Goal: Answer question/provide support: Ask a question

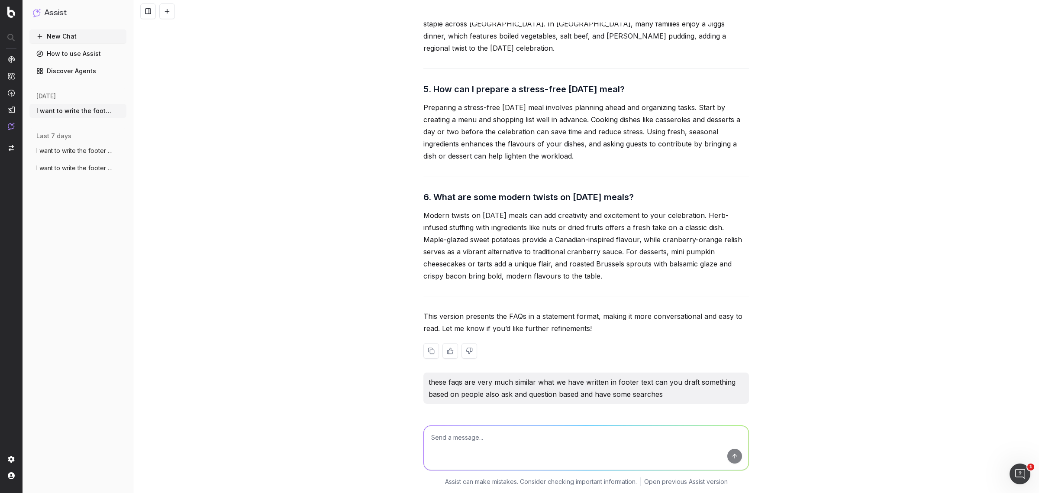
scroll to position [23358, 0]
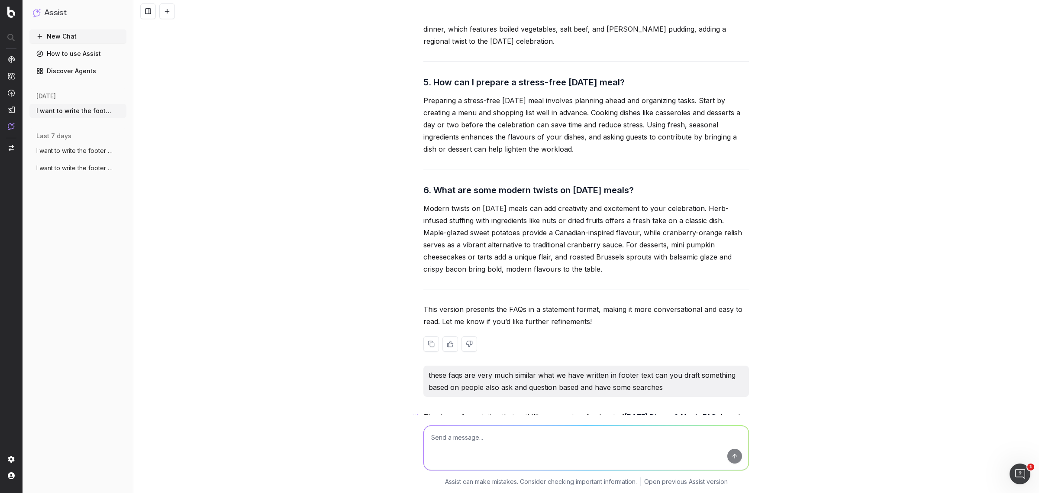
drag, startPoint x: 428, startPoint y: 183, endPoint x: 657, endPoint y: 185, distance: 229.5
click at [657, 89] on h3 "5. How can I prepare a stress-free [DATE] meal?" at bounding box center [586, 82] width 326 height 14
copy h3 "How can I prepare a stress-free [DATE] meal?"
drag, startPoint x: 414, startPoint y: 202, endPoint x: 580, endPoint y: 259, distance: 175.4
click at [580, 259] on div "I want to write the footer text. The footer content should be approximately 650…" at bounding box center [586, 246] width 906 height 493
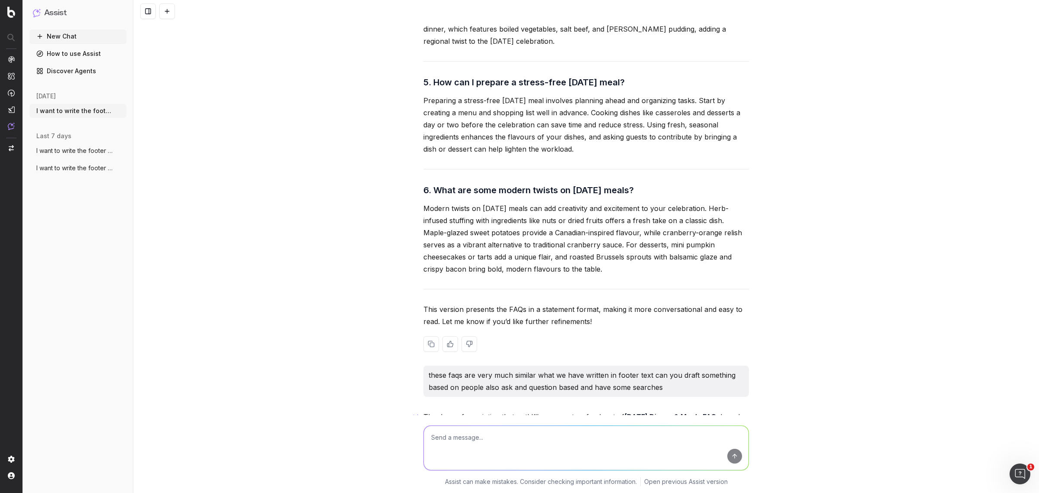
copy p "Preparing a stress-free [DATE] meal involves planning ahead and organizing task…"
click at [546, 155] on p "Preparing a stress-free [DATE] meal involves planning ahead and organizing task…" at bounding box center [586, 124] width 326 height 61
click at [462, 275] on p "Modern twists on [DATE] meals can add creativity and excitement to your celebra…" at bounding box center [586, 238] width 326 height 73
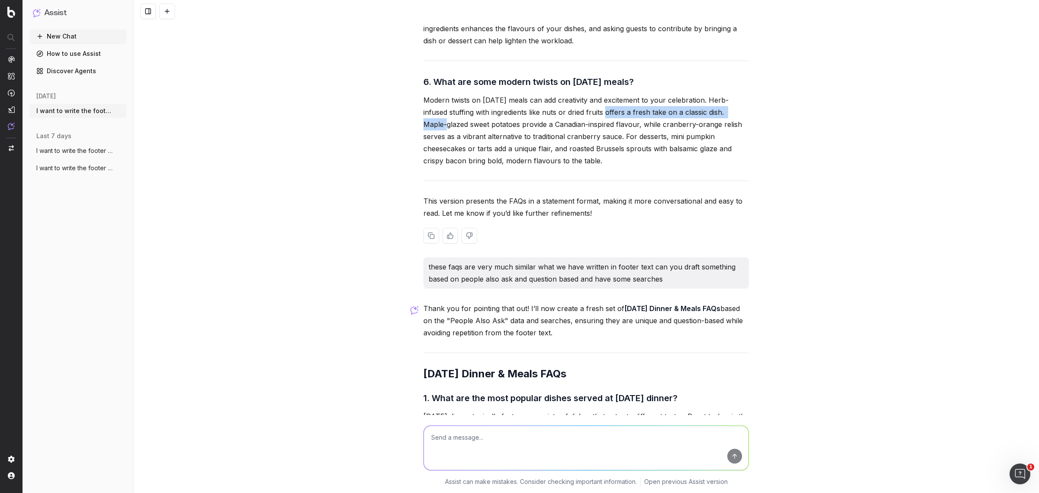
drag, startPoint x: 587, startPoint y: 220, endPoint x: 724, endPoint y: 220, distance: 136.8
click at [724, 167] on p "Modern twists on [DATE] meals can add creativity and excitement to your celebra…" at bounding box center [586, 130] width 326 height 73
click at [715, 167] on p "Modern twists on [DATE] meals can add creativity and excitement to your celebra…" at bounding box center [586, 130] width 326 height 73
click at [576, 167] on p "Modern twists on [DATE] meals can add creativity and excitement to your celebra…" at bounding box center [586, 130] width 326 height 73
click at [527, 167] on p "Modern twists on [DATE] meals can add creativity and excitement to your celebra…" at bounding box center [586, 130] width 326 height 73
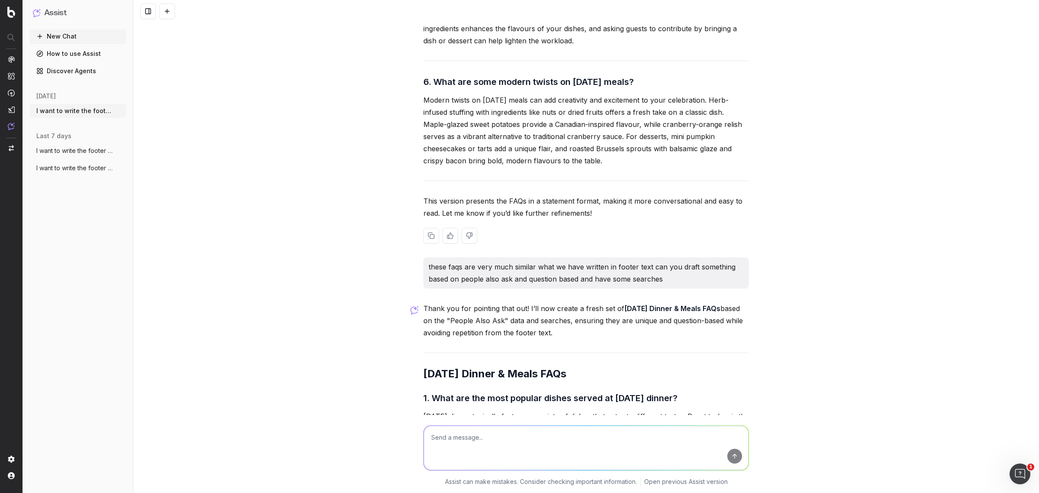
click at [504, 167] on p "Modern twists on [DATE] meals can add creativity and excitement to your celebra…" at bounding box center [586, 130] width 326 height 73
click at [577, 167] on p "Modern twists on [DATE] meals can add creativity and excitement to your celebra…" at bounding box center [586, 130] width 326 height 73
click at [578, 167] on p "Modern twists on [DATE] meals can add creativity and excitement to your celebra…" at bounding box center [586, 130] width 326 height 73
click at [641, 167] on p "Modern twists on [DATE] meals can add creativity and excitement to your celebra…" at bounding box center [586, 130] width 326 height 73
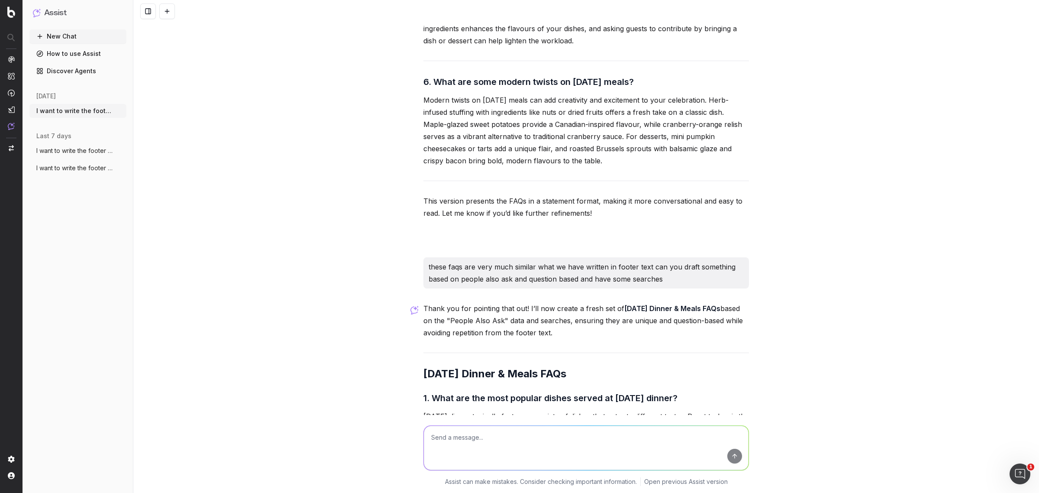
click at [472, 445] on textarea at bounding box center [586, 448] width 325 height 44
paste textarea "[URL][DOMAIN_NAME]"
type textarea "write the faqs for the url: [URL][DOMAIN_NAME]"
click at [727, 457] on button "submit" at bounding box center [734, 456] width 15 height 15
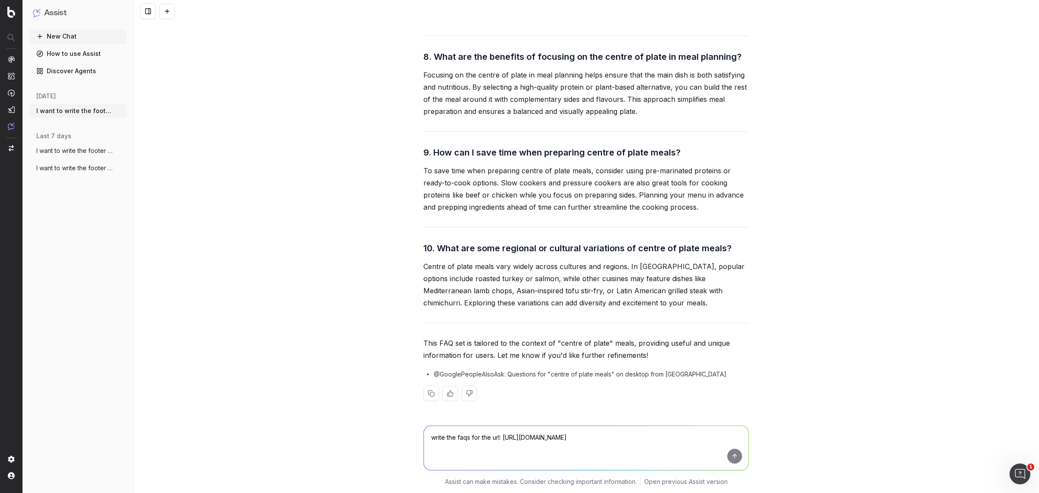
scroll to position [25785, 0]
drag, startPoint x: 464, startPoint y: 180, endPoint x: 486, endPoint y: 180, distance: 22.1
click at [486, 180] on p "To save time when preparing centre of plate meals, consider using pre-marinated…" at bounding box center [586, 189] width 326 height 48
click at [507, 181] on p "To save time when preparing centre of plate meals, consider using pre-marinated…" at bounding box center [586, 189] width 326 height 48
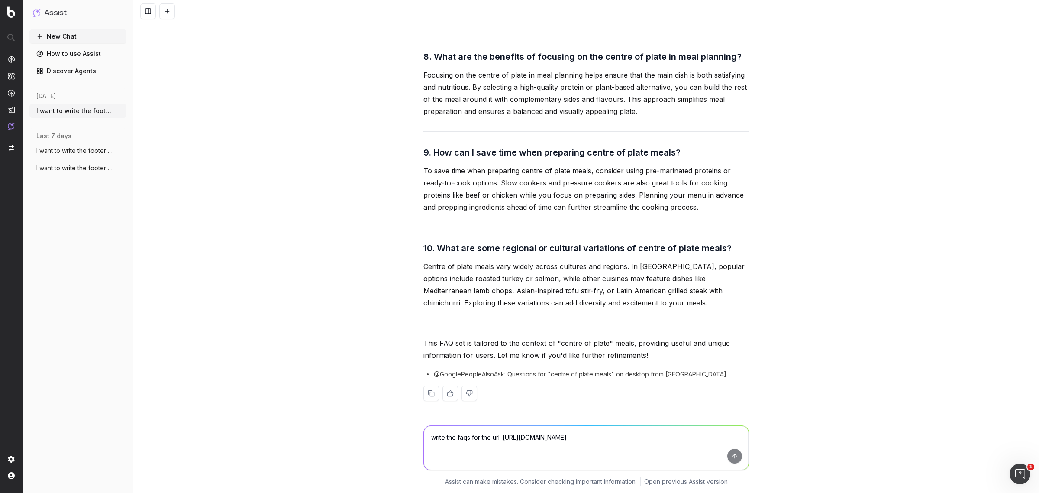
click at [524, 181] on p "To save time when preparing centre of plate meals, consider using pre-marinated…" at bounding box center [586, 189] width 326 height 48
click at [624, 196] on p "To save time when preparing centre of plate meals, consider using pre-marinated…" at bounding box center [586, 189] width 326 height 48
click at [651, 202] on p "To save time when preparing centre of plate meals, consider using pre-marinated…" at bounding box center [586, 189] width 326 height 48
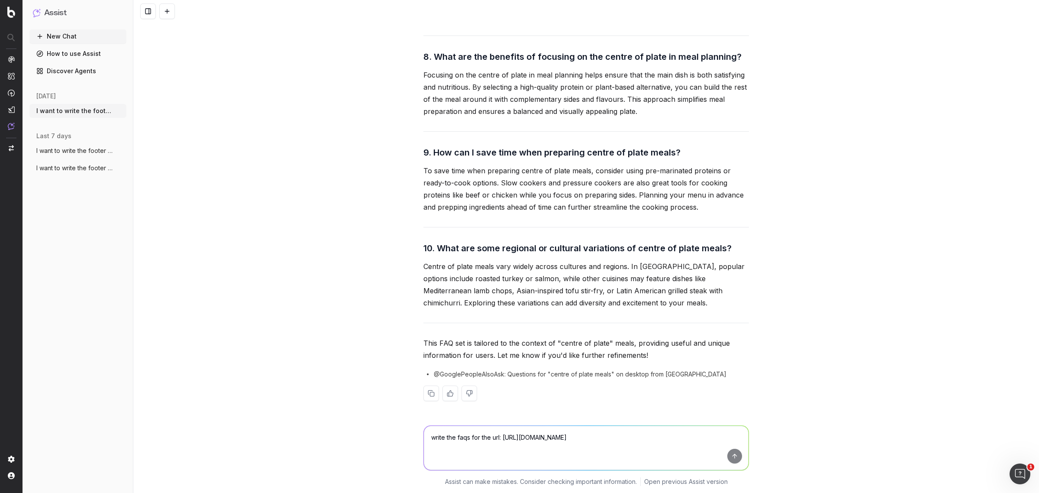
click at [670, 204] on p "To save time when preparing centre of plate meals, consider using pre-marinated…" at bounding box center [586, 189] width 326 height 48
click at [711, 211] on p "To save time when preparing centre of plate meals, consider using pre-marinated…" at bounding box center [586, 189] width 326 height 48
click at [522, 438] on textarea "write the faqs for the url: [URL][DOMAIN_NAME]" at bounding box center [586, 448] width 325 height 44
type textarea "suggest more"
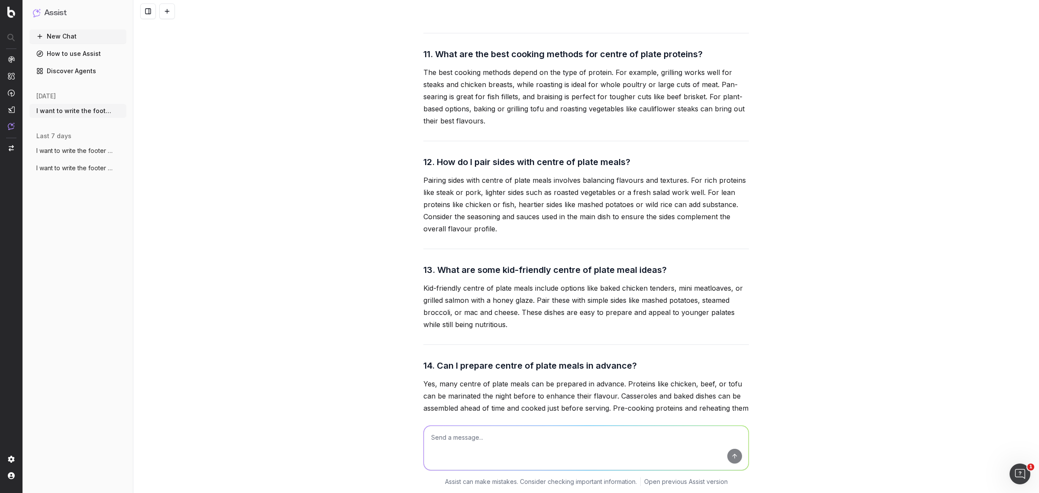
scroll to position [26109, 0]
drag, startPoint x: 635, startPoint y: 289, endPoint x: 435, endPoint y: 287, distance: 199.6
click at [435, 168] on h3 "12. How do I pair sides with centre of plate meals?" at bounding box center [586, 161] width 326 height 14
copy h3 "How do I pair sides with centre of plate meals?"
click at [472, 233] on p "Pairing sides with centre of plate meals involves balancing flavours and textur…" at bounding box center [586, 203] width 326 height 61
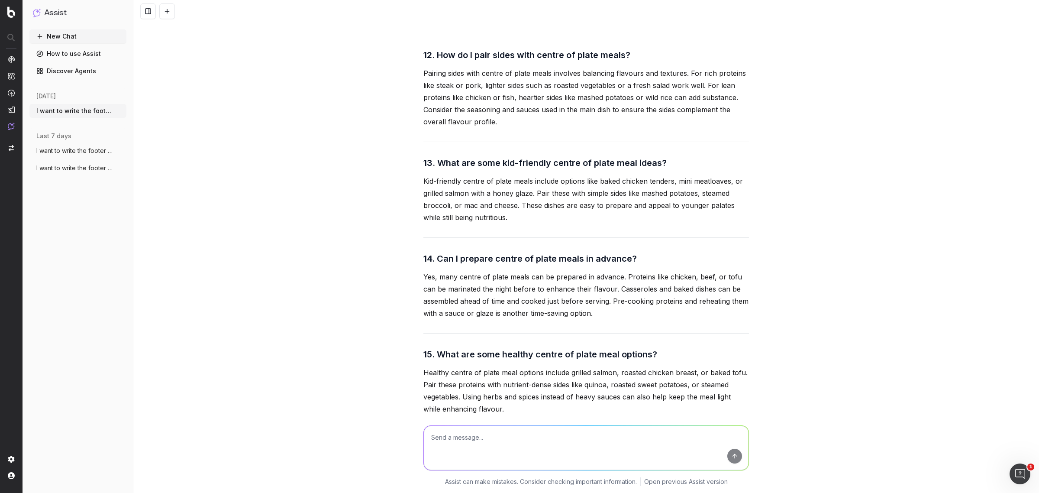
scroll to position [26217, 0]
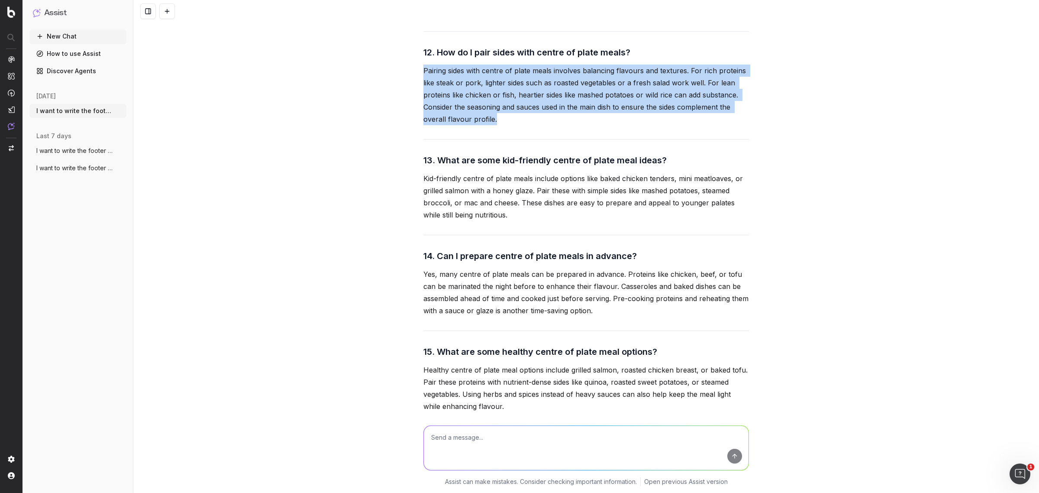
drag, startPoint x: 496, startPoint y: 249, endPoint x: 418, endPoint y: 200, distance: 92.4
copy p "Pairing sides with centre of plate meals involves balancing flavours and textur…"
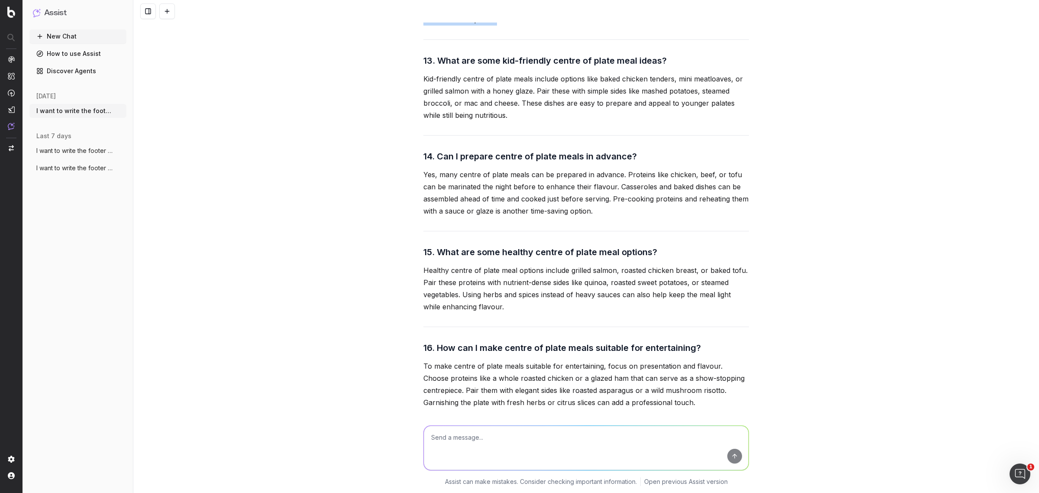
scroll to position [26325, 0]
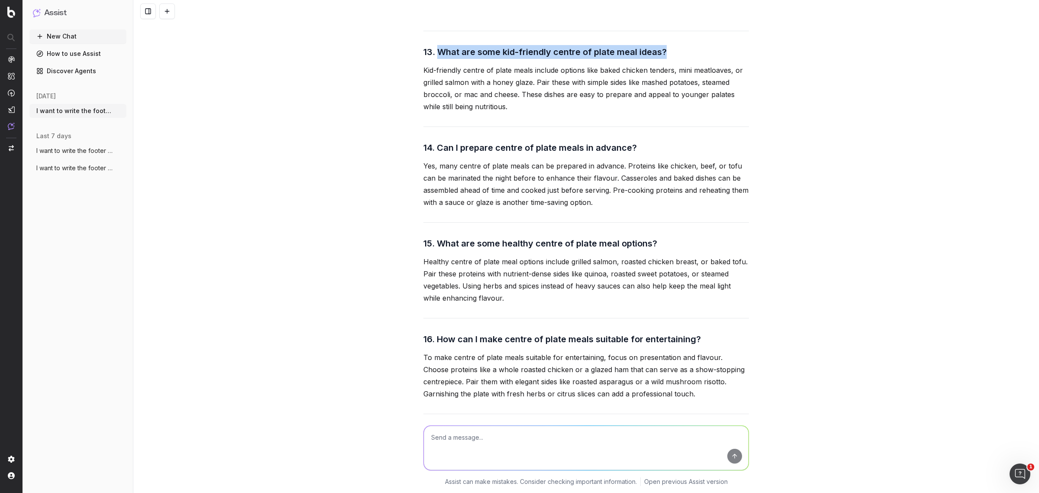
drag, startPoint x: 433, startPoint y: 182, endPoint x: 667, endPoint y: 178, distance: 233.9
click at [667, 59] on h3 "13. What are some kid-friendly centre of plate meal ideas?" at bounding box center [586, 52] width 326 height 14
copy h3 "What are some kid-friendly centre of plate meal ideas?"
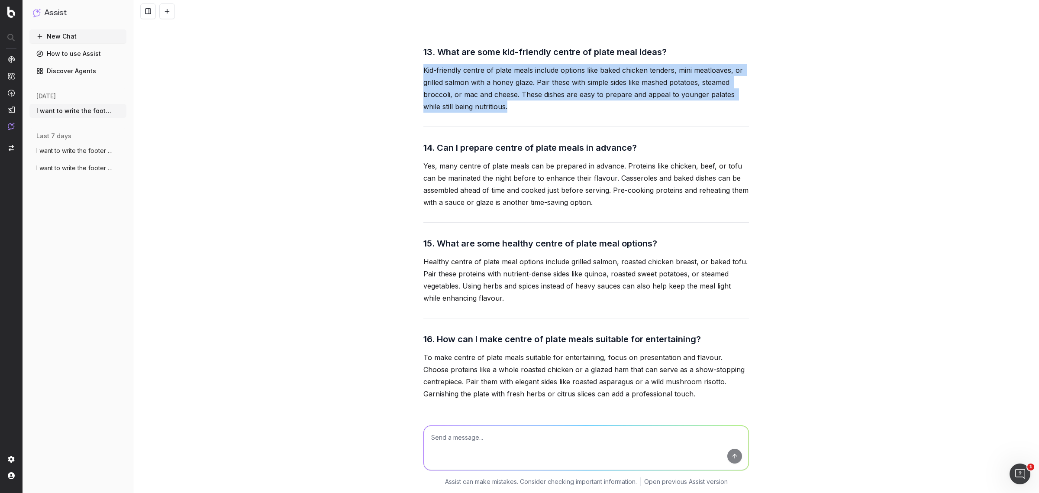
drag, startPoint x: 420, startPoint y: 200, endPoint x: 508, endPoint y: 232, distance: 93.4
click at [508, 113] on p "Kid-friendly centre of plate meals include options like baked chicken tenders, …" at bounding box center [586, 88] width 326 height 48
copy p "Kid-friendly centre of plate meals include options like baked chicken tenders, …"
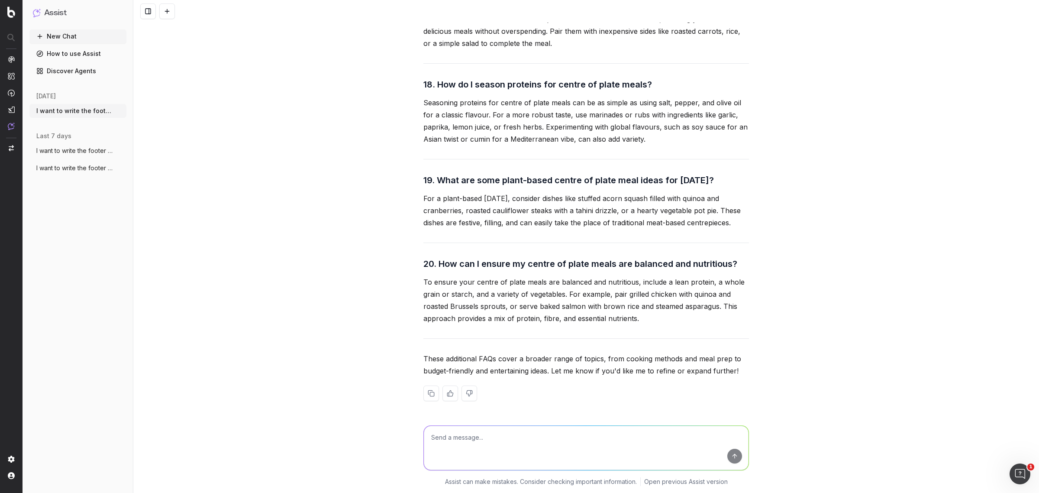
scroll to position [26902, 0]
click at [456, 434] on textarea at bounding box center [586, 448] width 325 height 44
paste textarea "write faq for the url: [URL][DOMAIN_NAME] and also suggest the main heading"
type textarea "write faq for the url: [URL][DOMAIN_NAME] and also suggest the main heading"
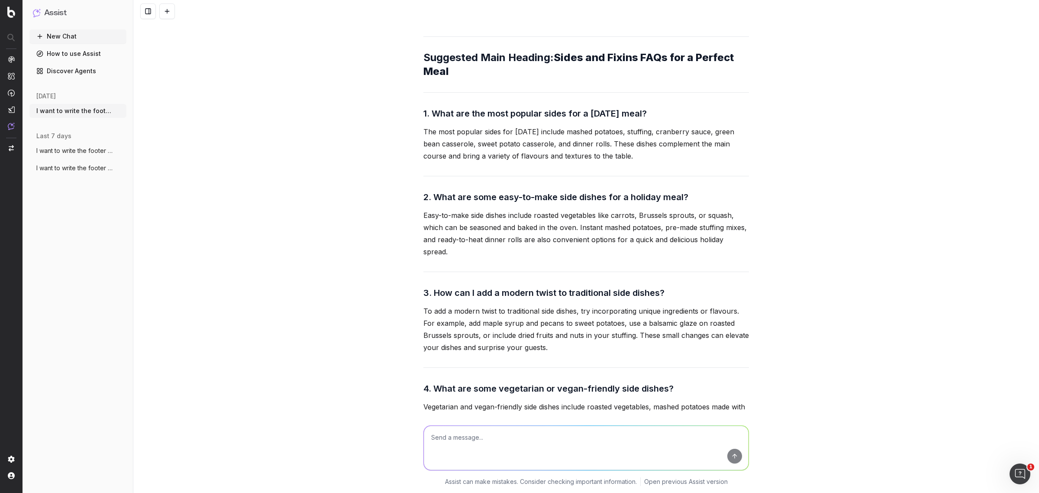
scroll to position [27284, 0]
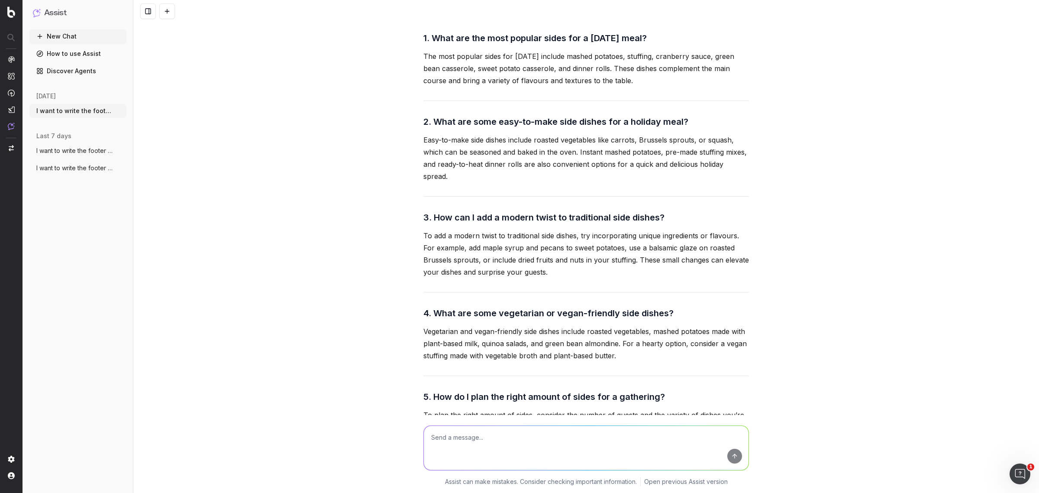
drag, startPoint x: 674, startPoint y: 189, endPoint x: 430, endPoint y: 195, distance: 244.3
click at [430, 45] on h3 "1. What are the most popular sides for a [DATE] meal?" at bounding box center [586, 38] width 326 height 14
copy h3 "What are the most popular sides for a [DATE] meal?"
drag, startPoint x: 637, startPoint y: 235, endPoint x: 414, endPoint y: 207, distance: 224.7
click at [414, 207] on div "I want to write the footer text. The footer content should be approximately 650…" at bounding box center [586, 246] width 906 height 493
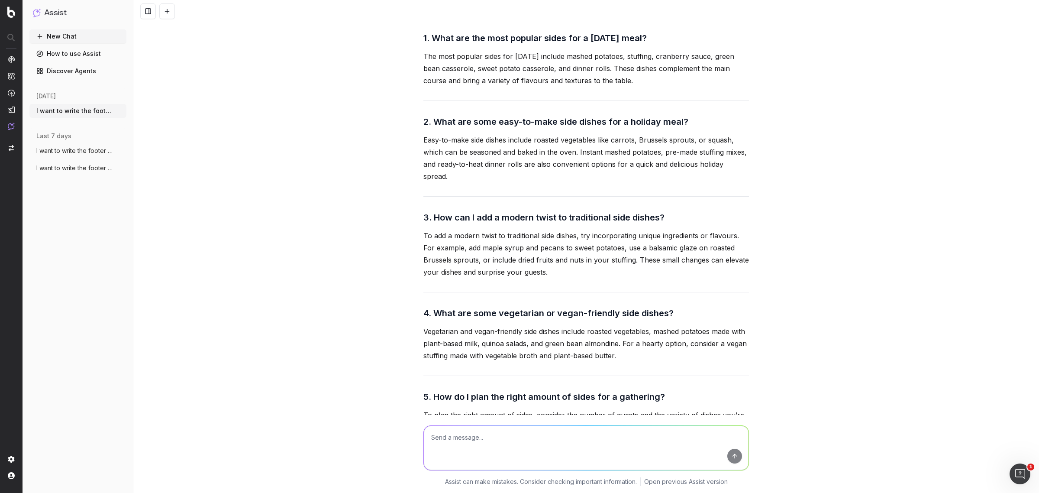
copy p "The most popular sides for [DATE] include mashed potatoes, stuffing, cranberry …"
click at [568, 182] on p "Easy-to-make side dishes include roasted vegetables like carrots, Brussels spro…" at bounding box center [586, 158] width 326 height 48
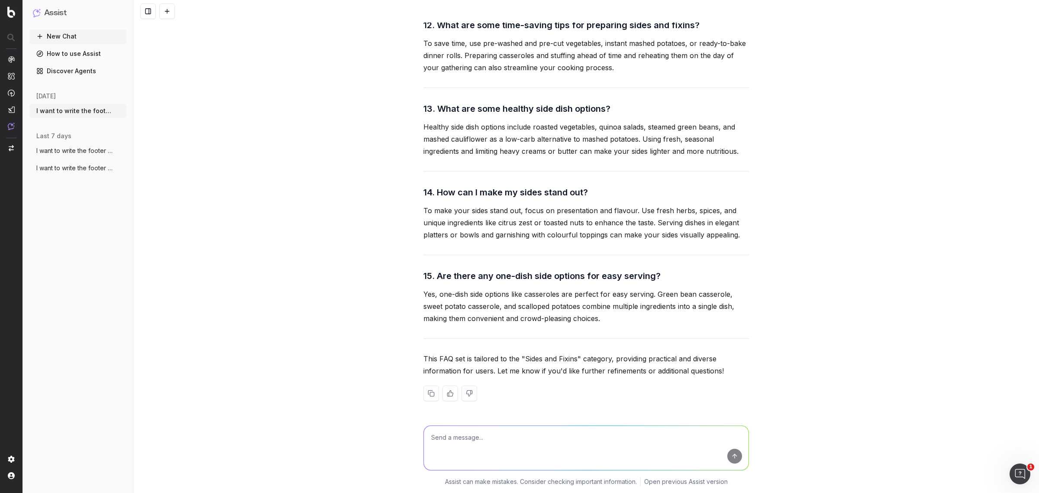
scroll to position [28409, 0]
drag, startPoint x: 463, startPoint y: 109, endPoint x: 630, endPoint y: 114, distance: 167.2
click at [630, 114] on h3 "13. What are some healthy side dish options?" at bounding box center [586, 109] width 326 height 14
click at [616, 139] on p "Healthy side dish options include roasted vegetables, quinoa salads, steamed gr…" at bounding box center [586, 139] width 326 height 36
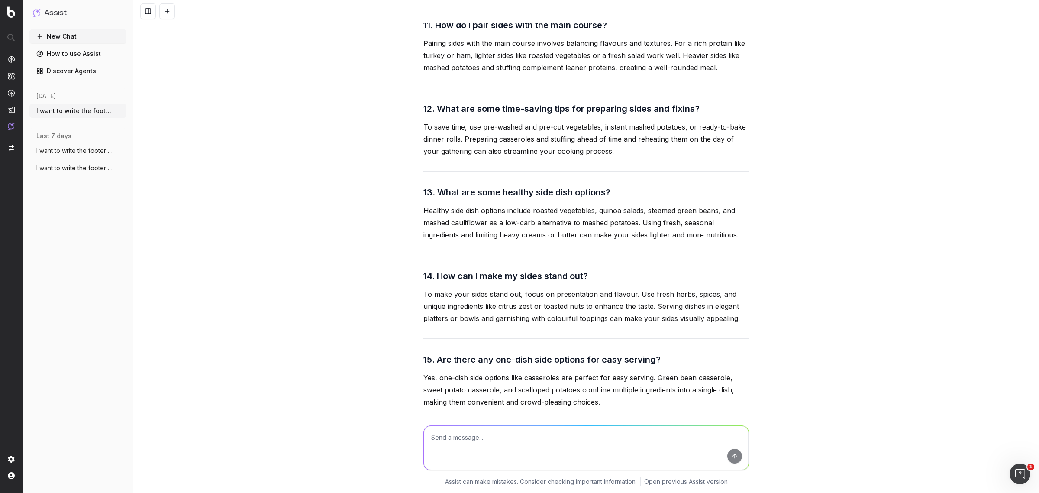
scroll to position [28192, 0]
drag, startPoint x: 434, startPoint y: 241, endPoint x: 749, endPoint y: 240, distance: 314.8
click at [749, 240] on div "I want to write the footer text. The footer content should be approximately 650…" at bounding box center [586, 246] width 906 height 493
copy h3 "What are some time-saving tips for preparing sides and fixins?"
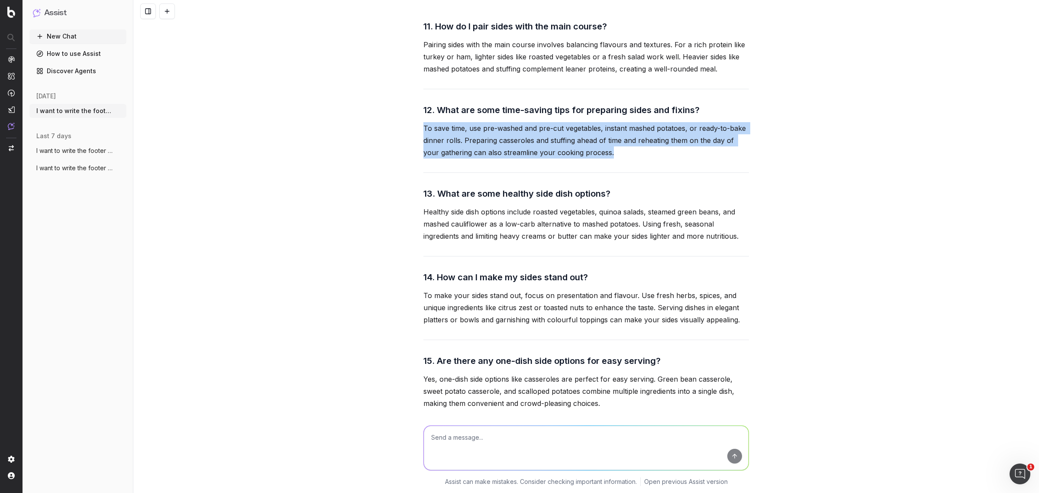
drag, startPoint x: 410, startPoint y: 258, endPoint x: 600, endPoint y: 288, distance: 192.1
click at [600, 288] on div "I want to write the footer text. The footer content should be approximately 650…" at bounding box center [586, 246] width 906 height 493
copy p "To save time, use pre-washed and pre-cut vegetables, instant mashed potatoes, o…"
click at [605, 158] on p "To save time, use pre-washed and pre-cut vegetables, instant mashed potatoes, o…" at bounding box center [586, 140] width 326 height 36
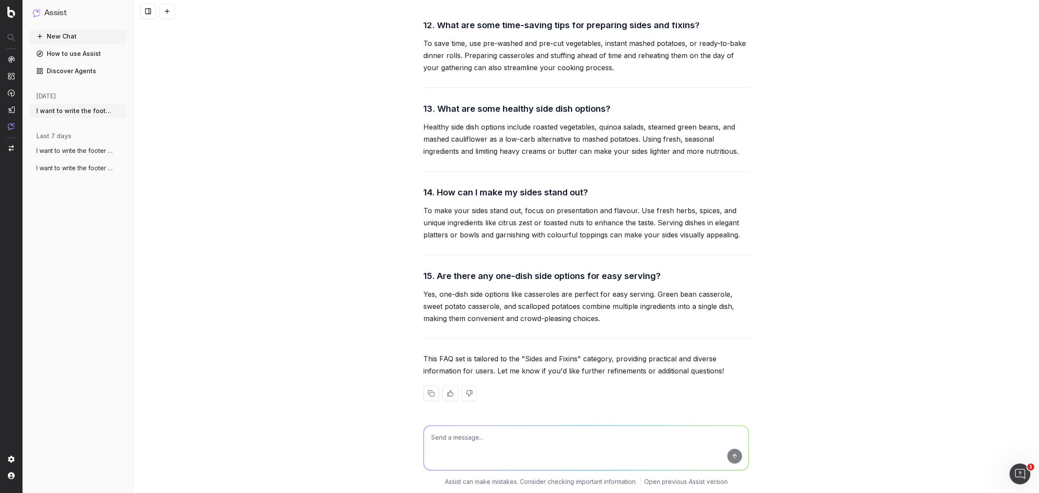
scroll to position [28355, 0]
drag, startPoint x: 434, startPoint y: 244, endPoint x: 576, endPoint y: 243, distance: 142.0
click at [576, 199] on h3 "14. How can I make my sides stand out?" at bounding box center [586, 192] width 326 height 14
click at [602, 199] on h3 "14. How can I make my sides stand out?" at bounding box center [586, 192] width 326 height 14
drag, startPoint x: 434, startPoint y: 247, endPoint x: 605, endPoint y: 247, distance: 171.0
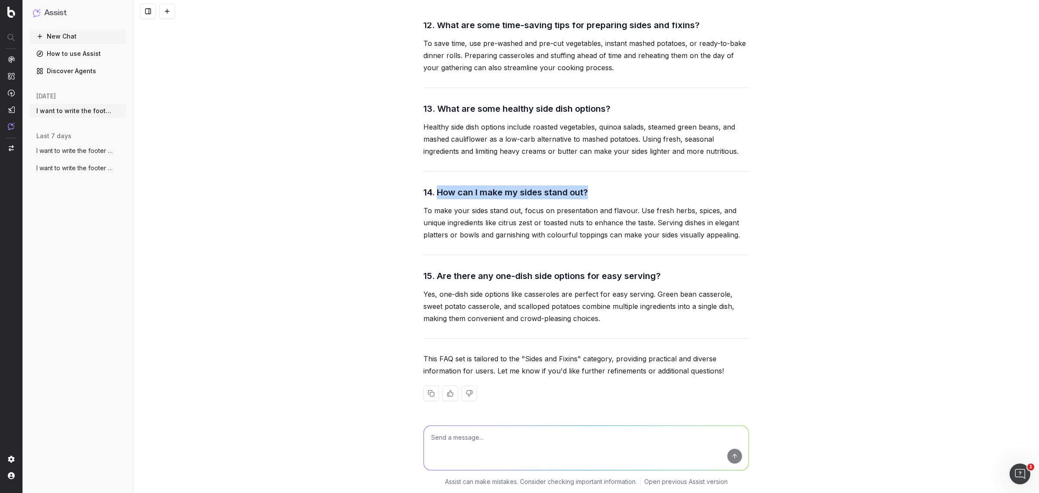
click at [605, 199] on h3 "14. How can I make my sides stand out?" at bounding box center [586, 192] width 326 height 14
click at [570, 241] on p "To make your sides stand out, focus on presentation and flavour. Use fresh herb…" at bounding box center [586, 222] width 326 height 36
drag, startPoint x: 420, startPoint y: 246, endPoint x: 624, endPoint y: 245, distance: 203.5
click at [624, 199] on h3 "14. How can I make my sides stand out?" at bounding box center [586, 192] width 326 height 14
click at [601, 241] on p "To make your sides stand out, focus on presentation and flavour. Use fresh herb…" at bounding box center [586, 222] width 326 height 36
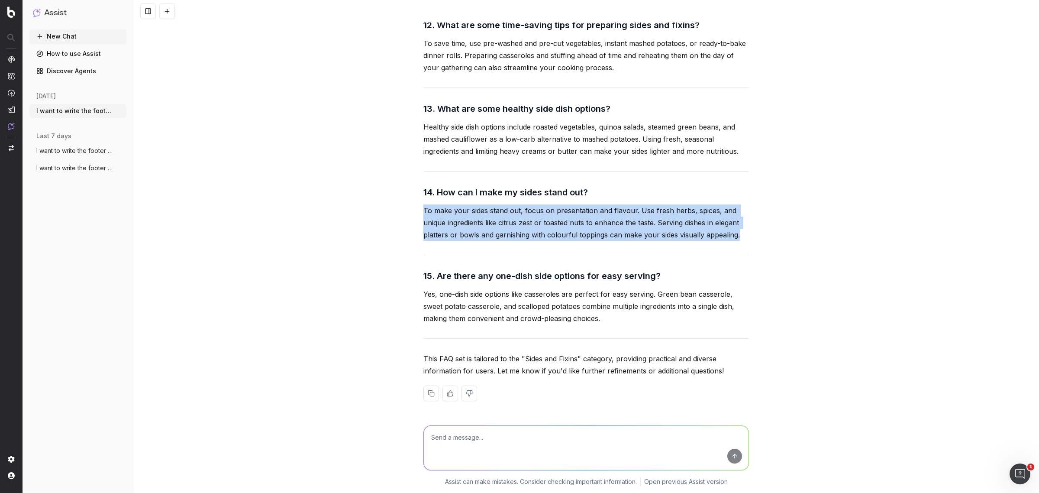
drag, startPoint x: 417, startPoint y: 267, endPoint x: 733, endPoint y: 289, distance: 316.9
click at [733, 241] on p "To make your sides stand out, focus on presentation and flavour. Use fresh herb…" at bounding box center [586, 222] width 326 height 36
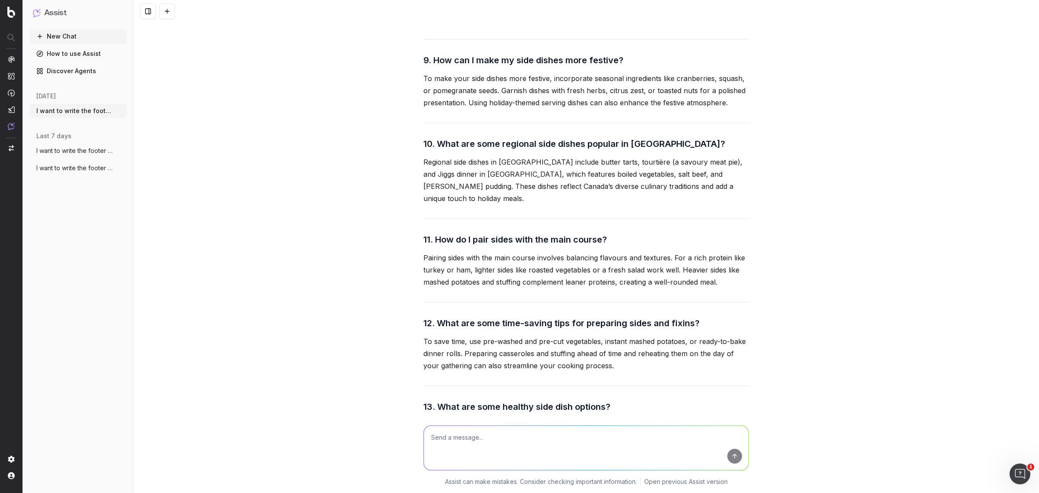
scroll to position [27976, 0]
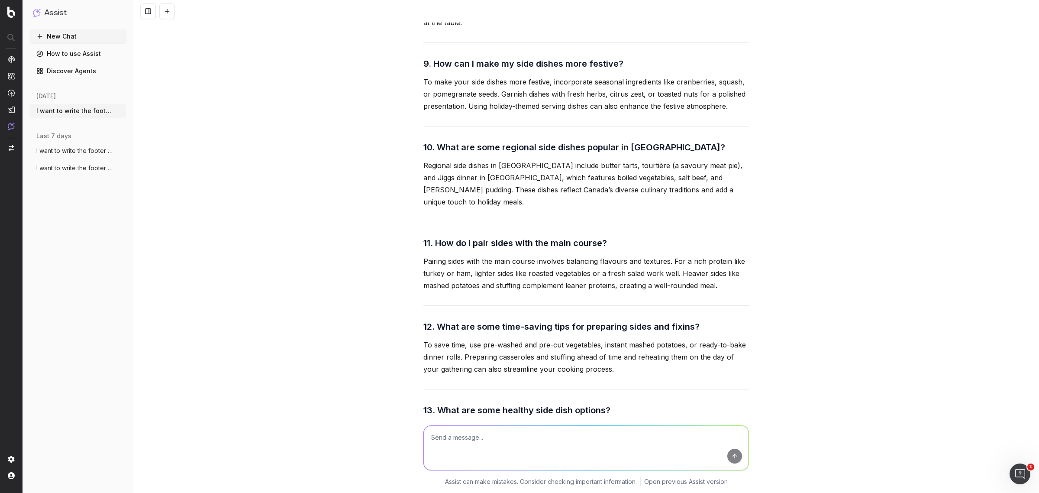
drag, startPoint x: 432, startPoint y: 123, endPoint x: 607, endPoint y: 124, distance: 174.9
drag, startPoint x: 405, startPoint y: 139, endPoint x: 487, endPoint y: 163, distance: 85.5
click at [487, 163] on div "I want to write the footer text. The footer content should be approximately 650…" at bounding box center [586, 246] width 906 height 493
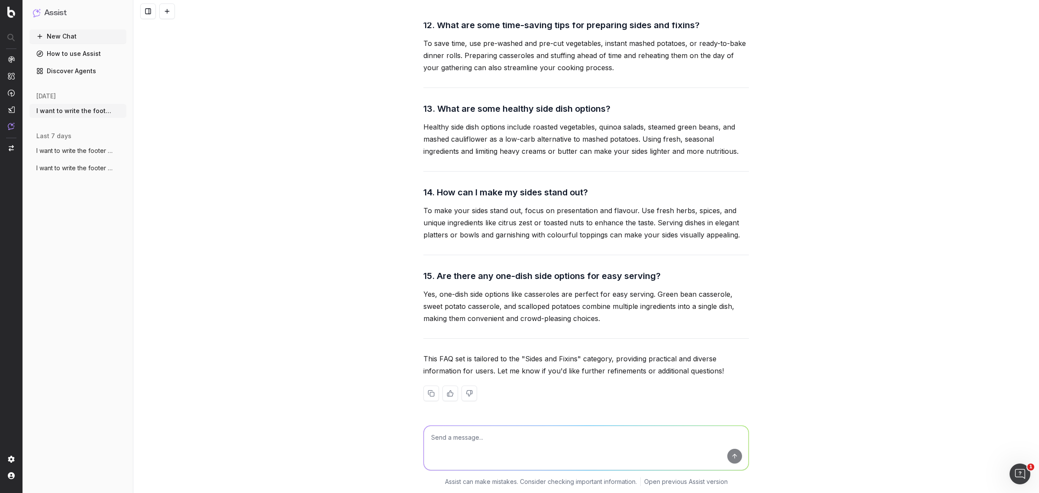
scroll to position [28409, 0]
drag, startPoint x: 433, startPoint y: 191, endPoint x: 637, endPoint y: 191, distance: 203.9
click at [637, 191] on h3 "14. How can I make my sides stand out?" at bounding box center [586, 192] width 326 height 14
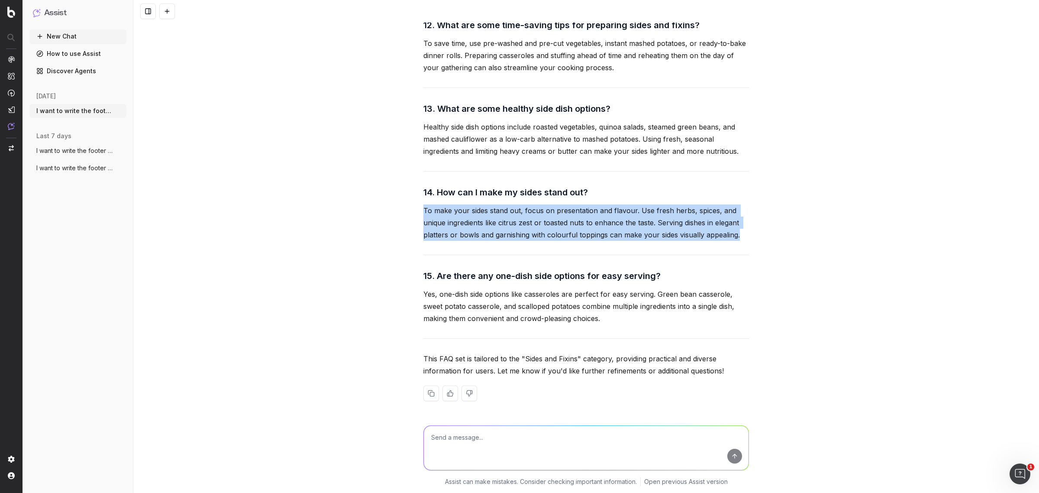
drag, startPoint x: 410, startPoint y: 208, endPoint x: 737, endPoint y: 241, distance: 329.4
click at [737, 241] on div "I want to write the footer text. The footer content should be approximately 650…" at bounding box center [586, 246] width 906 height 493
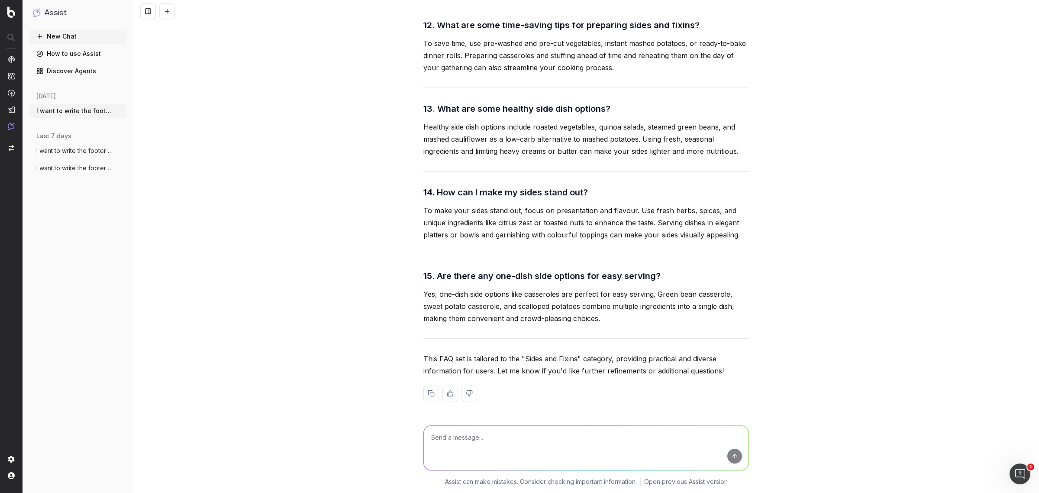
click at [484, 443] on textarea at bounding box center [586, 448] width 325 height 44
paste textarea "[URL][DOMAIN_NAME]"
drag, startPoint x: 687, startPoint y: 436, endPoint x: 217, endPoint y: 404, distance: 471.0
click at [217, 404] on div "I want to write the footer text. The footer content should be approximately 650…" at bounding box center [586, 246] width 906 height 493
type textarea "write faqs for the url: [URL][DOMAIN_NAME]"
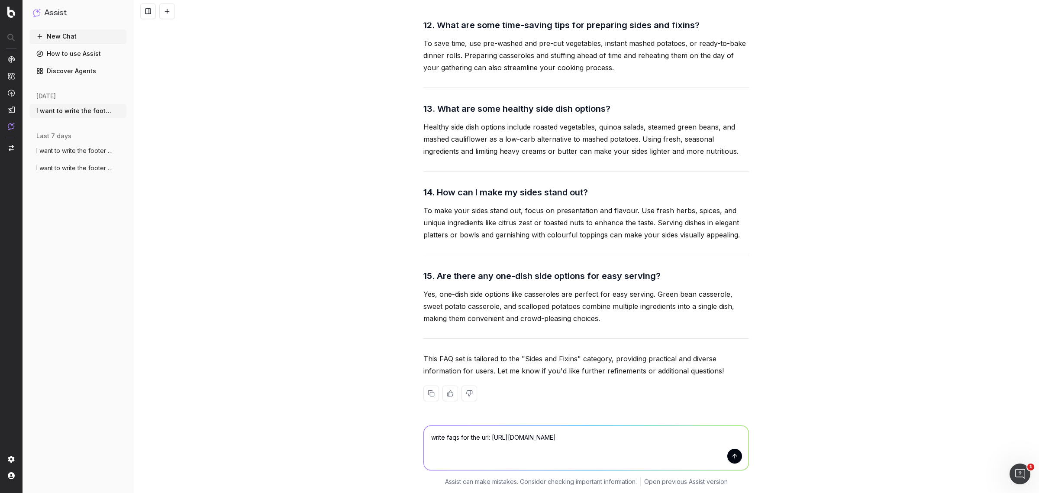
click at [733, 457] on button "submit" at bounding box center [734, 456] width 15 height 15
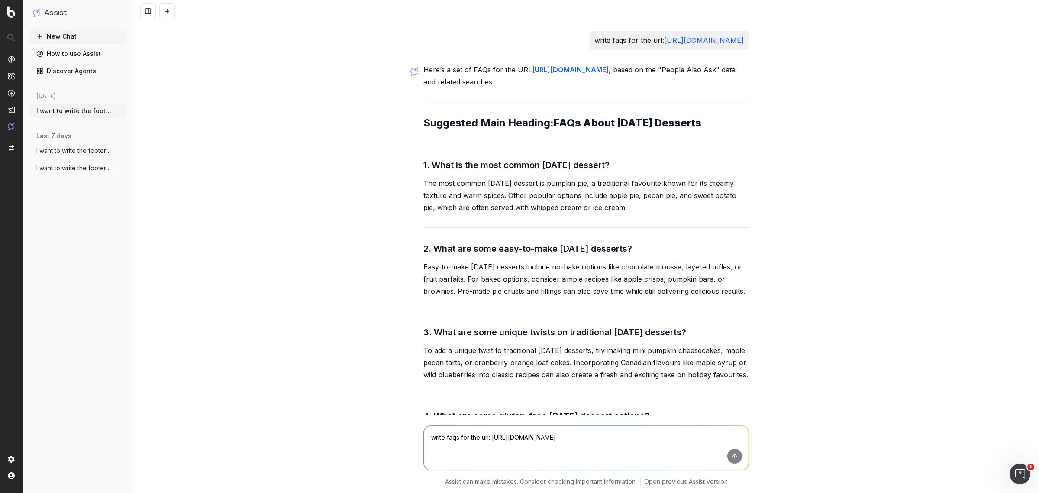
scroll to position [28778, 0]
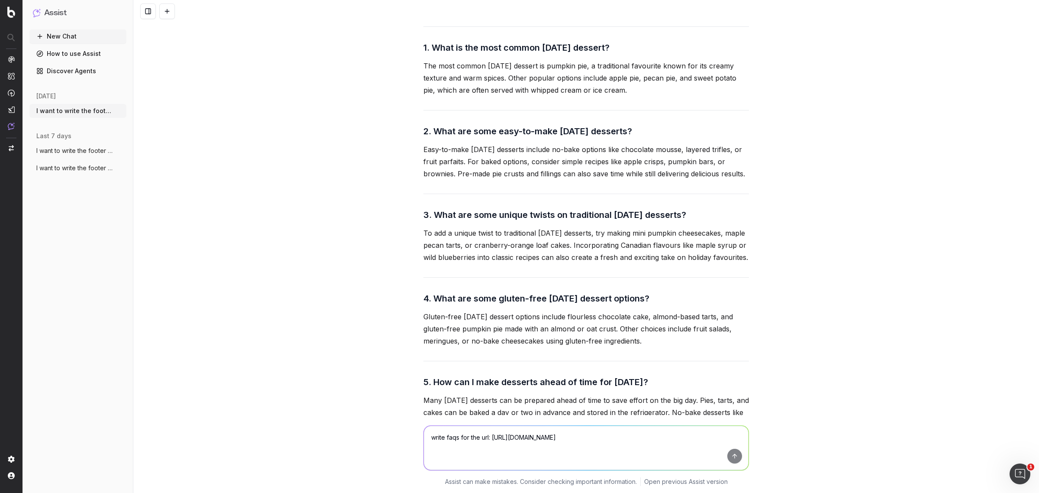
drag, startPoint x: 642, startPoint y: 191, endPoint x: 430, endPoint y: 175, distance: 212.8
click at [430, 175] on div "Here’s a set of FAQs for the URL [URL][DOMAIN_NAME] , based on the "People Also…" at bounding box center [586, 456] width 326 height 1020
drag, startPoint x: 410, startPoint y: 208, endPoint x: 661, endPoint y: 235, distance: 253.0
click at [661, 235] on div "I want to write the footer text. The footer content should be approximately 650…" at bounding box center [586, 246] width 906 height 493
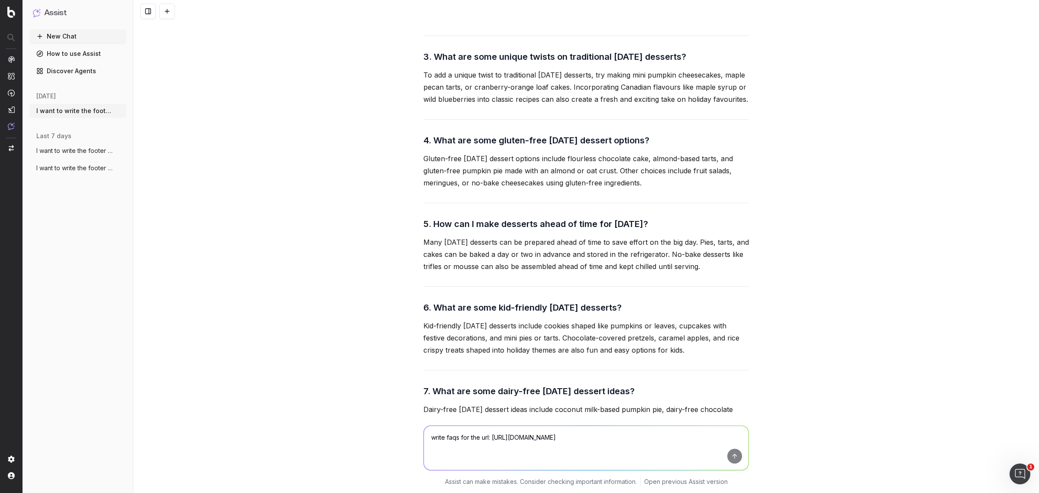
scroll to position [28941, 0]
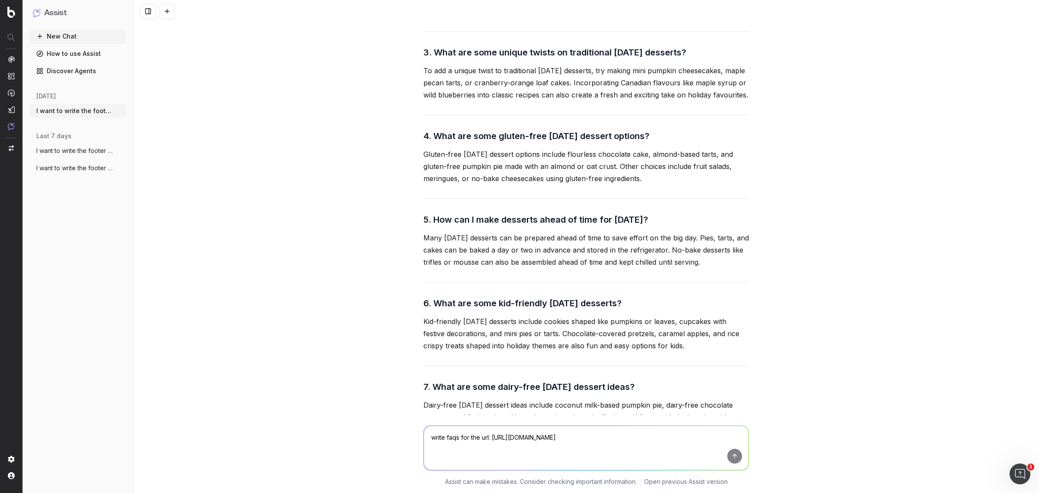
drag, startPoint x: 663, startPoint y: 109, endPoint x: 433, endPoint y: 109, distance: 229.1
drag, startPoint x: 412, startPoint y: 129, endPoint x: 471, endPoint y: 168, distance: 70.4
click at [471, 168] on div "I want to write the footer text. The footer content should be approximately 650…" at bounding box center [586, 246] width 906 height 493
click at [491, 59] on h3 "3. What are some unique twists on traditional [DATE] desserts?" at bounding box center [586, 52] width 326 height 14
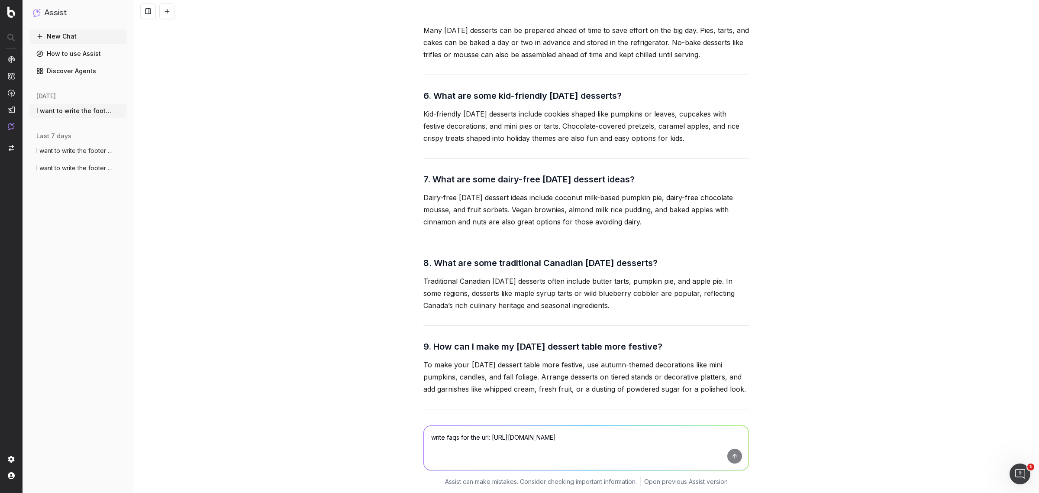
scroll to position [29157, 0]
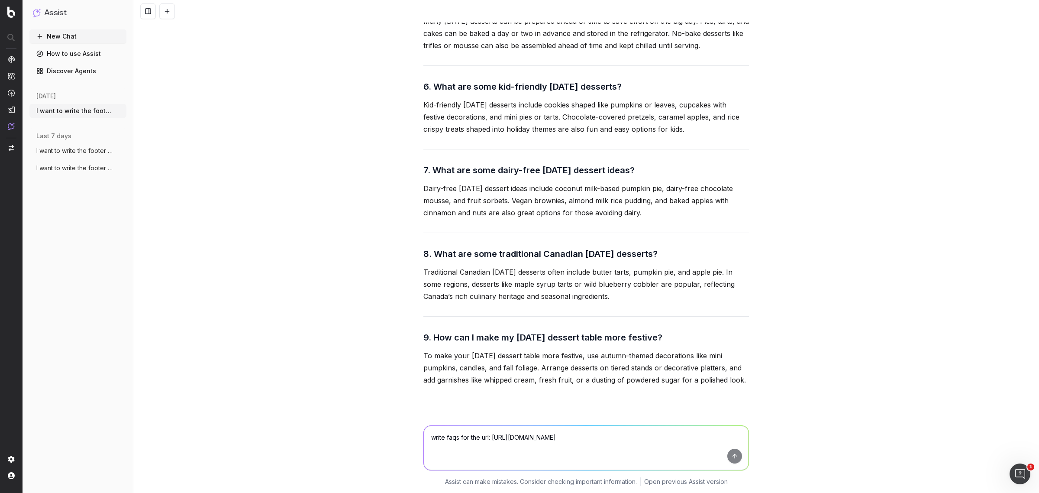
drag, startPoint x: 429, startPoint y: 253, endPoint x: 676, endPoint y: 255, distance: 246.4
click at [676, 94] on h3 "6. What are some kid-friendly [DATE] desserts?" at bounding box center [586, 87] width 326 height 14
drag, startPoint x: 412, startPoint y: 273, endPoint x: 684, endPoint y: 297, distance: 273.4
click at [684, 297] on div "I want to write the footer text. The footer content should be approximately 650…" at bounding box center [586, 246] width 906 height 493
click at [495, 177] on h3 "7. What are some dairy-free [DATE] dessert ideas?" at bounding box center [586, 170] width 326 height 14
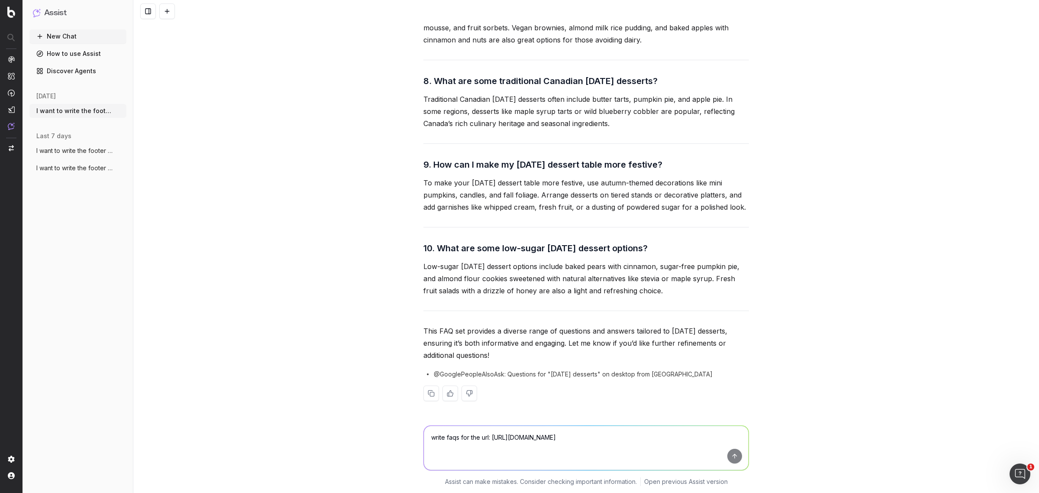
scroll to position [29445, 0]
drag, startPoint x: 679, startPoint y: 301, endPoint x: 431, endPoint y: 303, distance: 247.7
click at [431, 255] on h3 "10. What are some low-sugar [DATE] dessert options?" at bounding box center [586, 248] width 326 height 14
drag, startPoint x: 433, startPoint y: 300, endPoint x: 681, endPoint y: 300, distance: 247.7
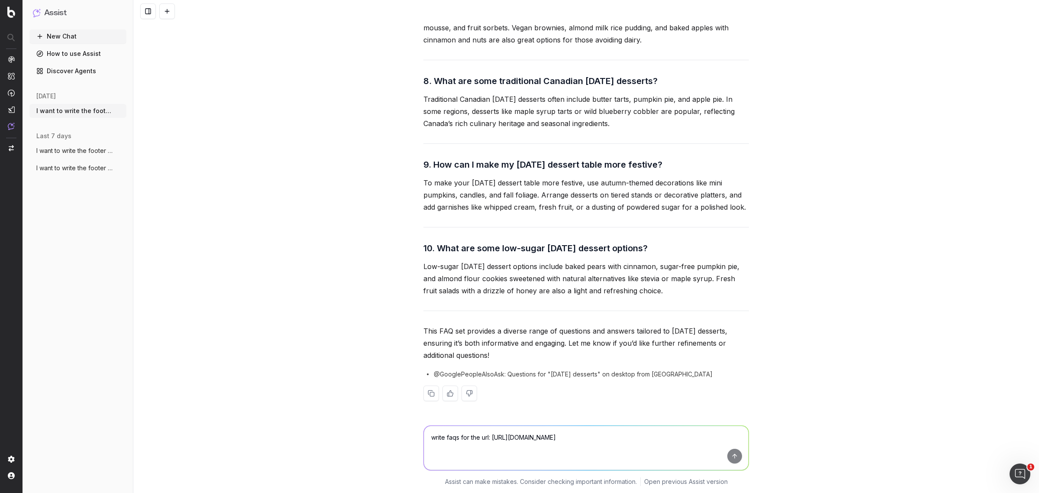
click at [681, 255] on h3 "10. What are some low-sugar [DATE] dessert options?" at bounding box center [586, 248] width 326 height 14
drag, startPoint x: 408, startPoint y: 315, endPoint x: 678, endPoint y: 343, distance: 271.3
click at [678, 343] on div "I want to write the footer text. The footer content should be approximately 650…" at bounding box center [586, 246] width 906 height 493
click at [538, 213] on p "To make your [DATE] dessert table more festive, use autumn-themed decorations l…" at bounding box center [586, 195] width 326 height 36
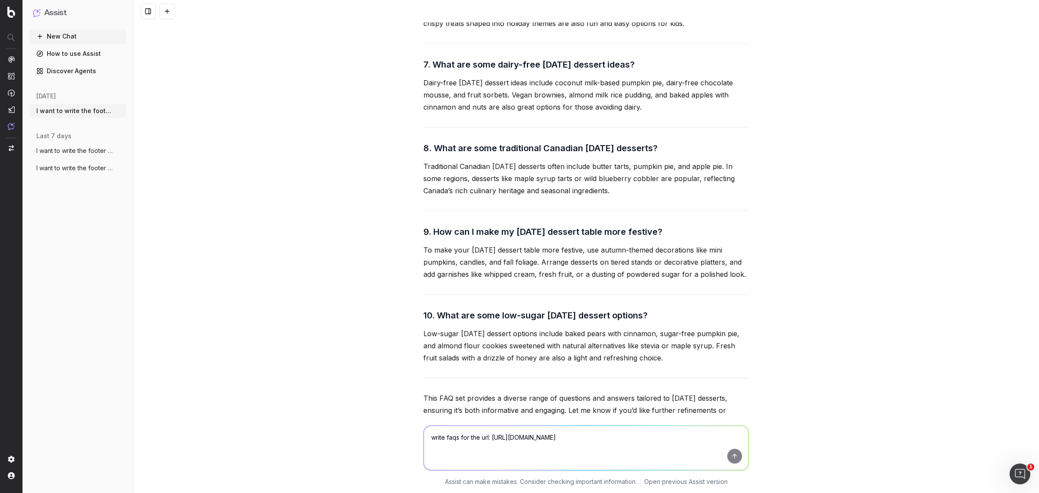
scroll to position [29229, 0]
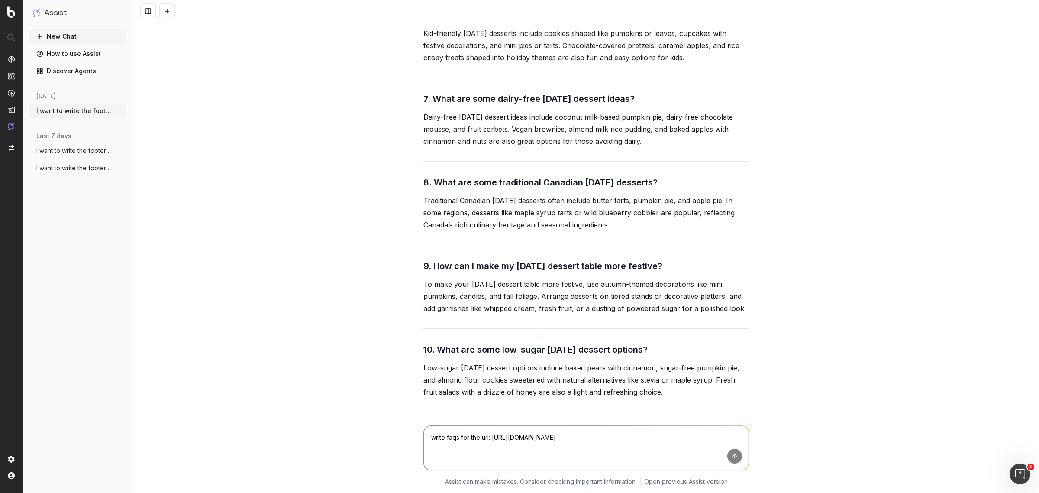
click at [640, 64] on p "Kid-friendly [DATE] desserts include cookies shaped like pumpkins or leaves, cu…" at bounding box center [586, 45] width 326 height 36
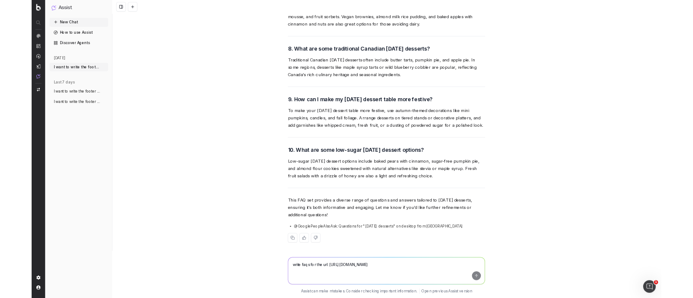
scroll to position [29337, 0]
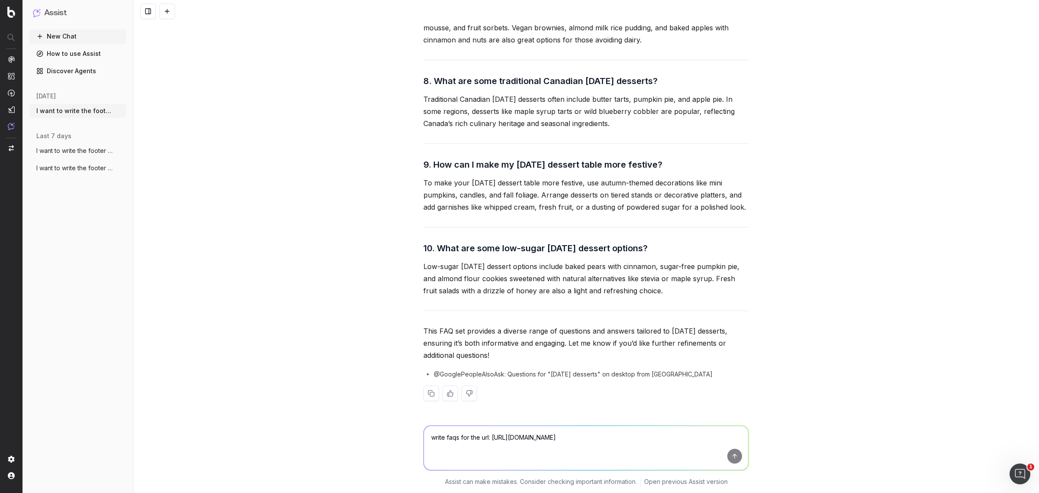
click at [550, 88] on h3 "8. What are some traditional Canadian [DATE] desserts?" at bounding box center [586, 81] width 326 height 14
